Goal: Find specific page/section: Find specific page/section

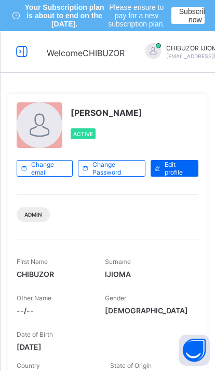
click at [21, 48] on icon at bounding box center [22, 51] width 18 height 15
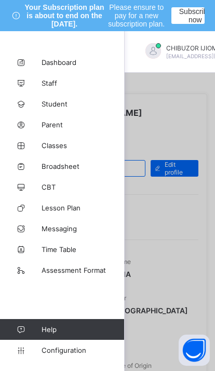
click at [164, 259] on div at bounding box center [107, 216] width 215 height 371
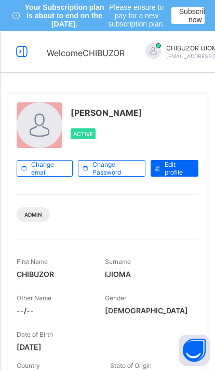
click at [32, 56] on div at bounding box center [21, 52] width 33 height 17
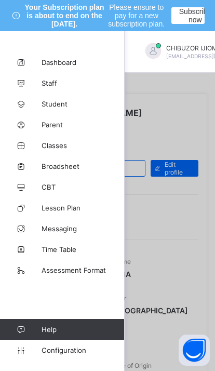
click at [55, 211] on span "Lesson Plan" at bounding box center [83, 208] width 83 height 8
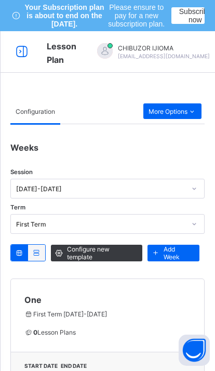
click at [20, 51] on icon at bounding box center [22, 51] width 18 height 15
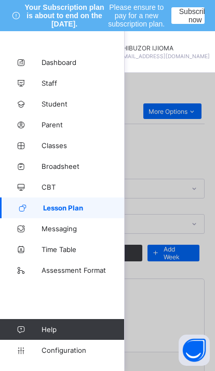
click at [42, 85] on span "Staff" at bounding box center [83, 83] width 83 height 8
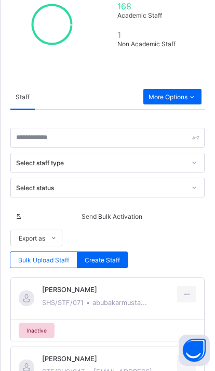
scroll to position [375, 0]
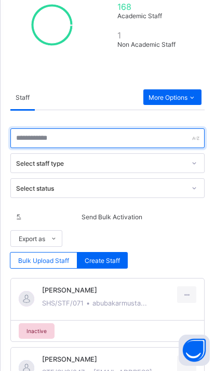
click at [47, 146] on input "text" at bounding box center [107, 138] width 195 height 20
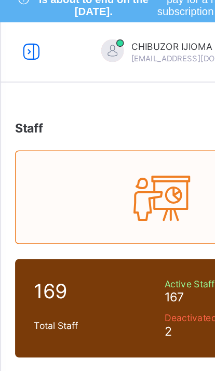
scroll to position [0, 0]
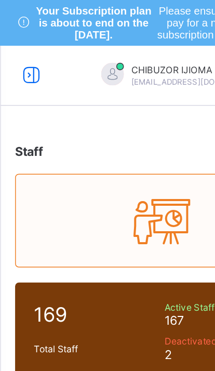
type input "**"
click at [16, 53] on icon at bounding box center [22, 51] width 18 height 15
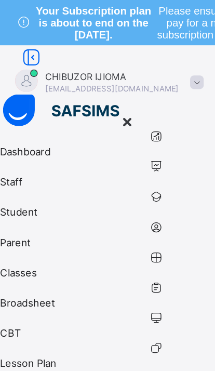
click at [71, 235] on link "Lesson Plan" at bounding box center [107, 245] width 215 height 21
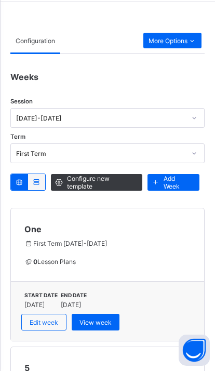
scroll to position [70, 0]
click at [35, 181] on icon at bounding box center [36, 183] width 9 height 8
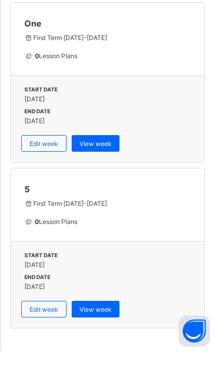
scroll to position [260, 0]
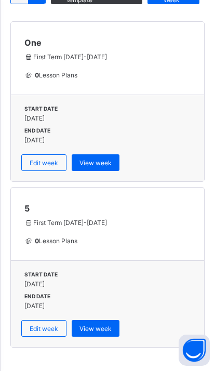
click at [95, 332] on span "View week" at bounding box center [96, 329] width 32 height 8
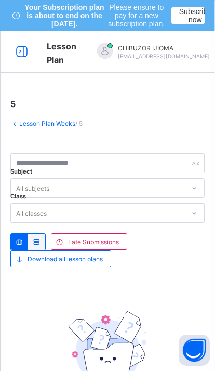
click at [204, 47] on div "[PERSON_NAME] [EMAIL_ADDRESS][DOMAIN_NAME]" at bounding box center [160, 51] width 146 height 17
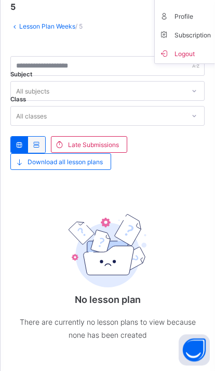
scroll to position [105, 0]
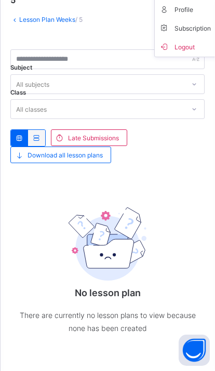
click at [40, 243] on div "No lesson plan There are currently no lesson plans to view because none has bee…" at bounding box center [107, 268] width 195 height 176
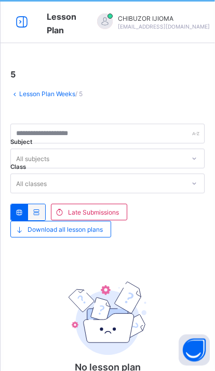
scroll to position [0, 0]
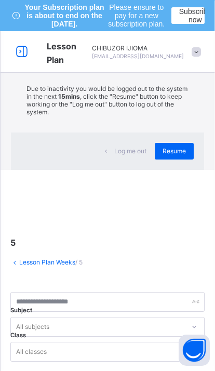
click at [192, 59] on div "×" at bounding box center [189, 51] width 10 height 18
